Goal: Navigation & Orientation: Go to known website

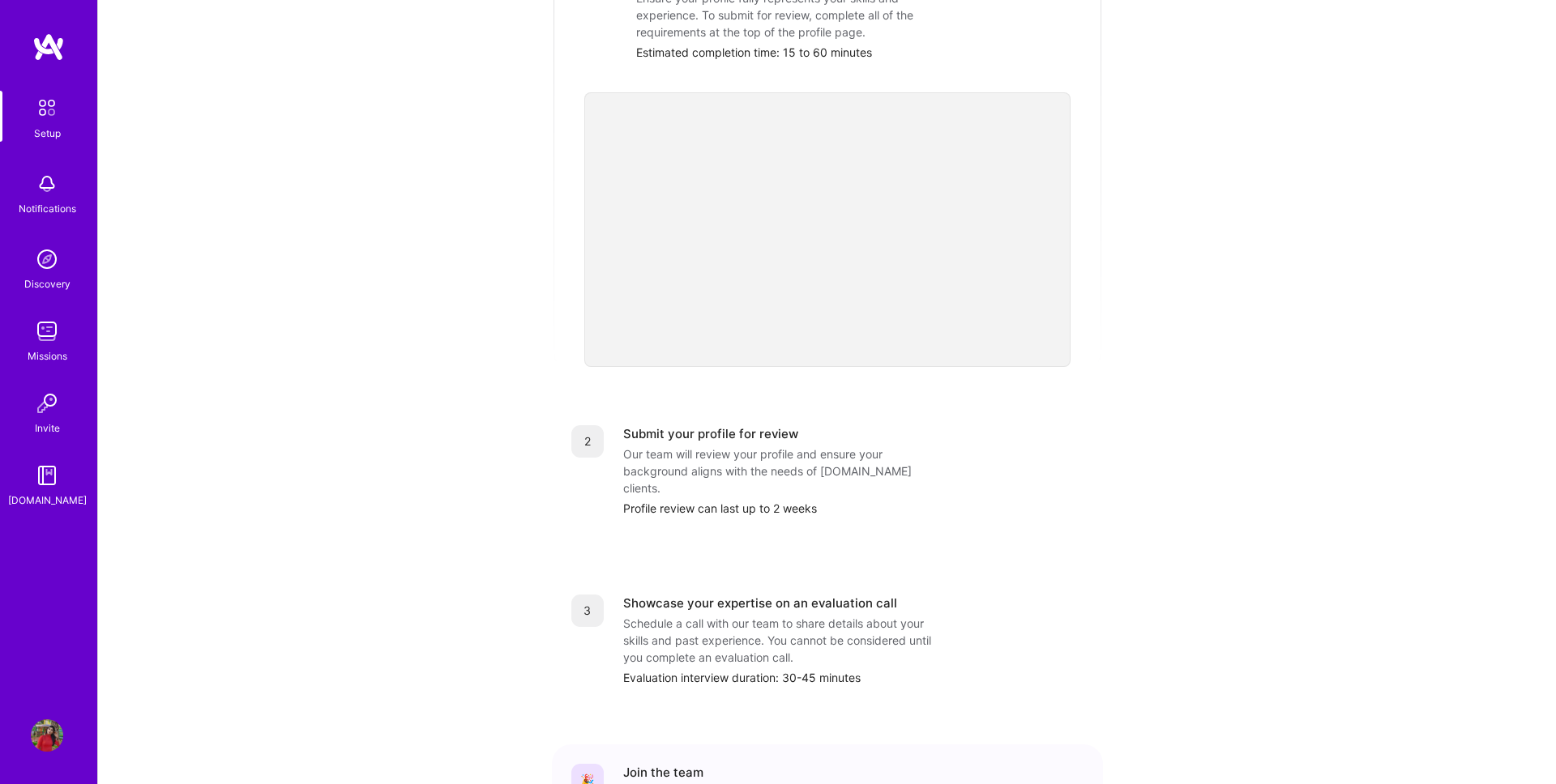
scroll to position [378, 0]
